Goal: Task Accomplishment & Management: Manage account settings

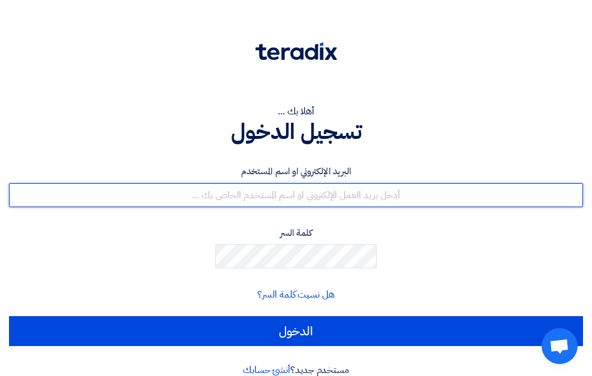
click at [442, 186] on input "text" at bounding box center [296, 195] width 574 height 24
click at [463, 183] on input "text" at bounding box center [296, 195] width 574 height 24
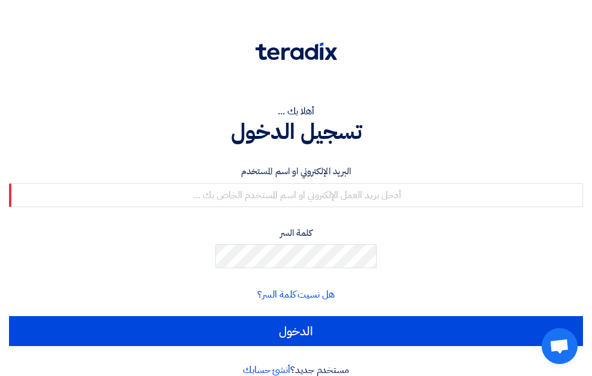
click at [0, 0] on div at bounding box center [0, 0] width 0 height 0
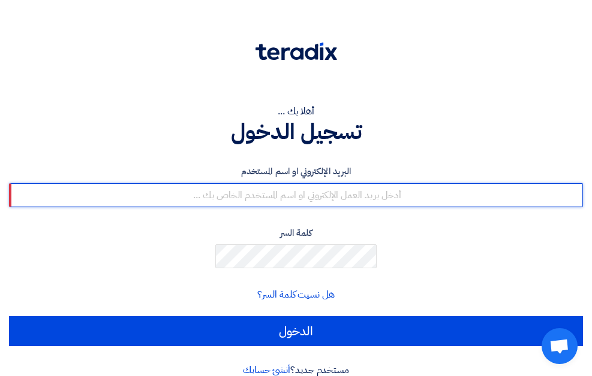
click at [414, 186] on input "text" at bounding box center [296, 195] width 574 height 24
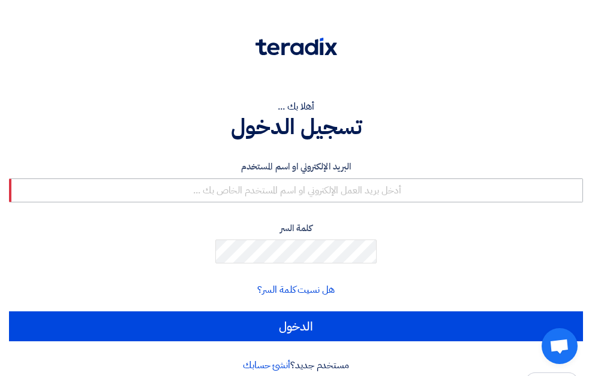
scroll to position [7, 0]
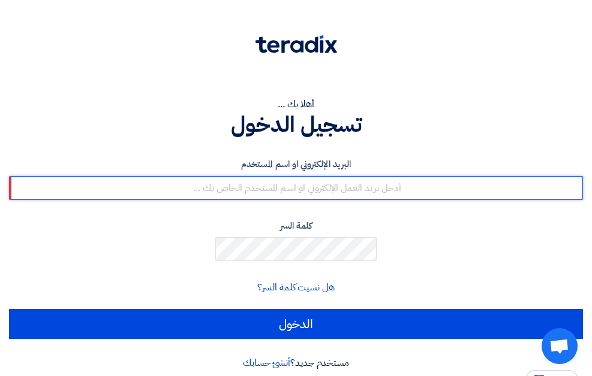
click at [436, 176] on input "text" at bounding box center [296, 188] width 574 height 24
click at [456, 178] on input "text" at bounding box center [296, 188] width 574 height 24
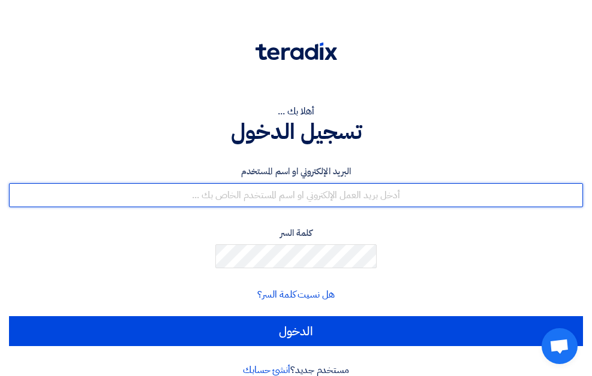
click at [427, 184] on input "text" at bounding box center [296, 195] width 574 height 24
click at [427, 183] on input "text" at bounding box center [296, 195] width 574 height 24
paste input "sayedmohamed@trusttrade-egypt.com"
type input "sayedmohamed@trusttrade-egypt.com"
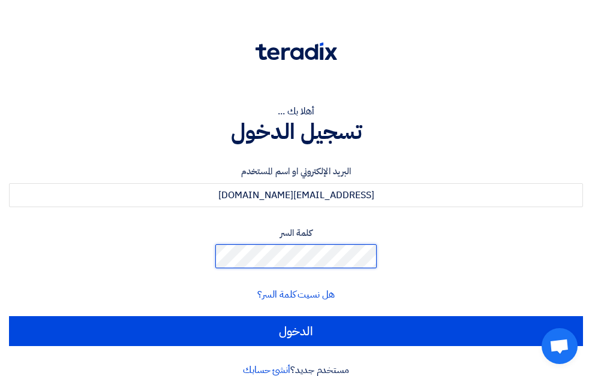
scroll to position [0, 0]
click at [334, 288] on link "هل نسيت كلمة السر؟" at bounding box center [295, 295] width 77 height 14
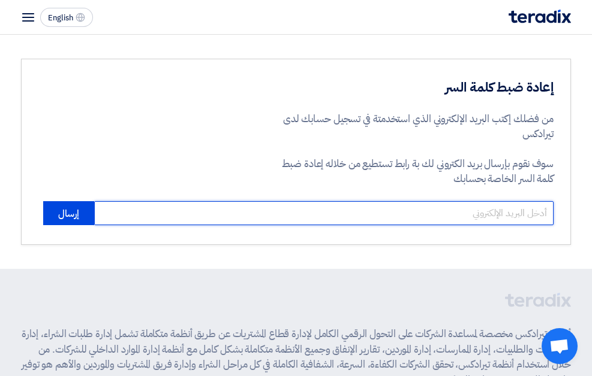
click at [475, 217] on input "email" at bounding box center [323, 213] width 459 height 24
paste input "sayedmohamed@trusttrade-egypt.com"
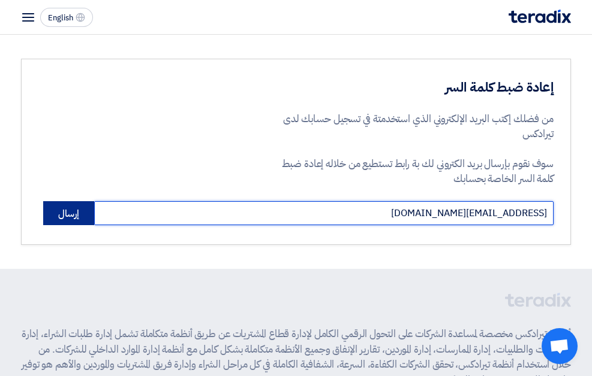
type input "sayedmohamed@trusttrade-egypt.com"
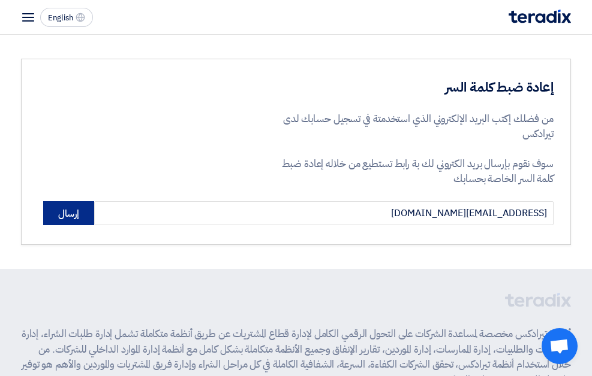
click at [62, 217] on button "إرسال" at bounding box center [68, 213] width 51 height 24
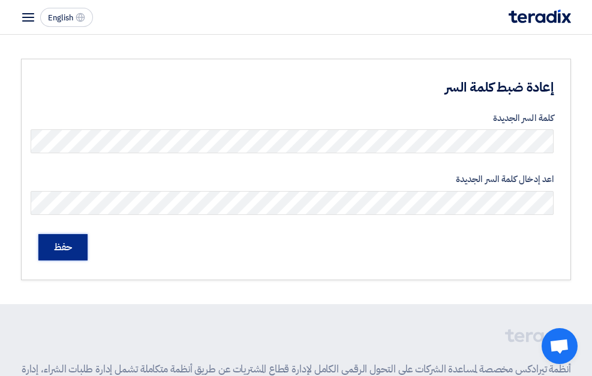
click at [64, 240] on input "حفظ" at bounding box center [62, 247] width 49 height 26
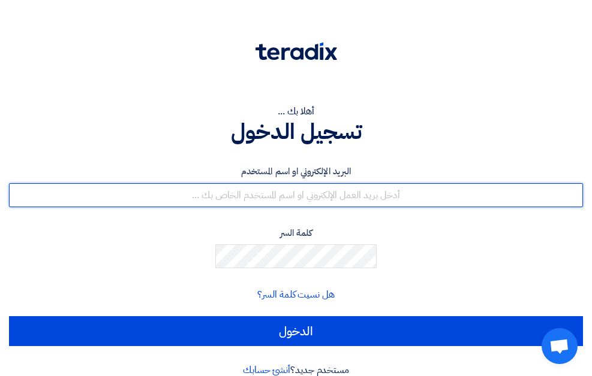
click at [410, 183] on input "text" at bounding box center [296, 195] width 574 height 24
type input "[EMAIL_ADDRESS][DOMAIN_NAME]"
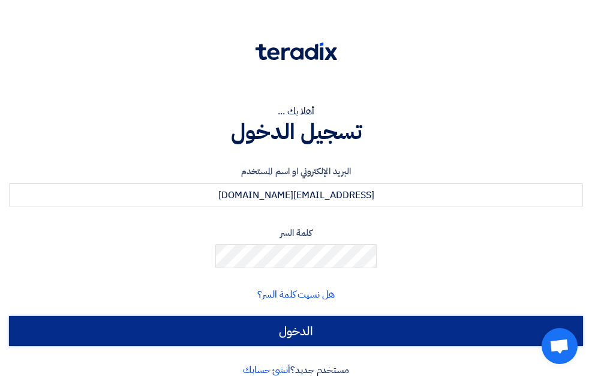
click at [470, 318] on input "الدخول" at bounding box center [296, 332] width 574 height 30
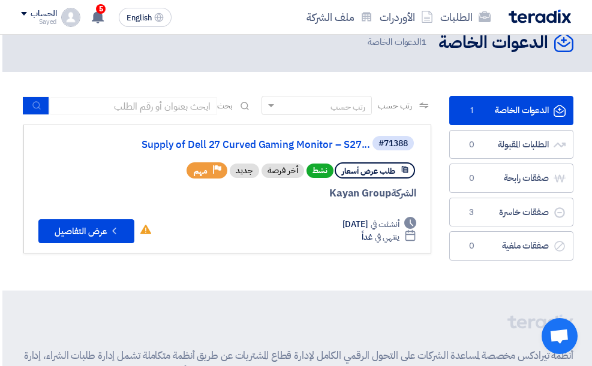
scroll to position [0, -6]
